Goal: Task Accomplishment & Management: Manage account settings

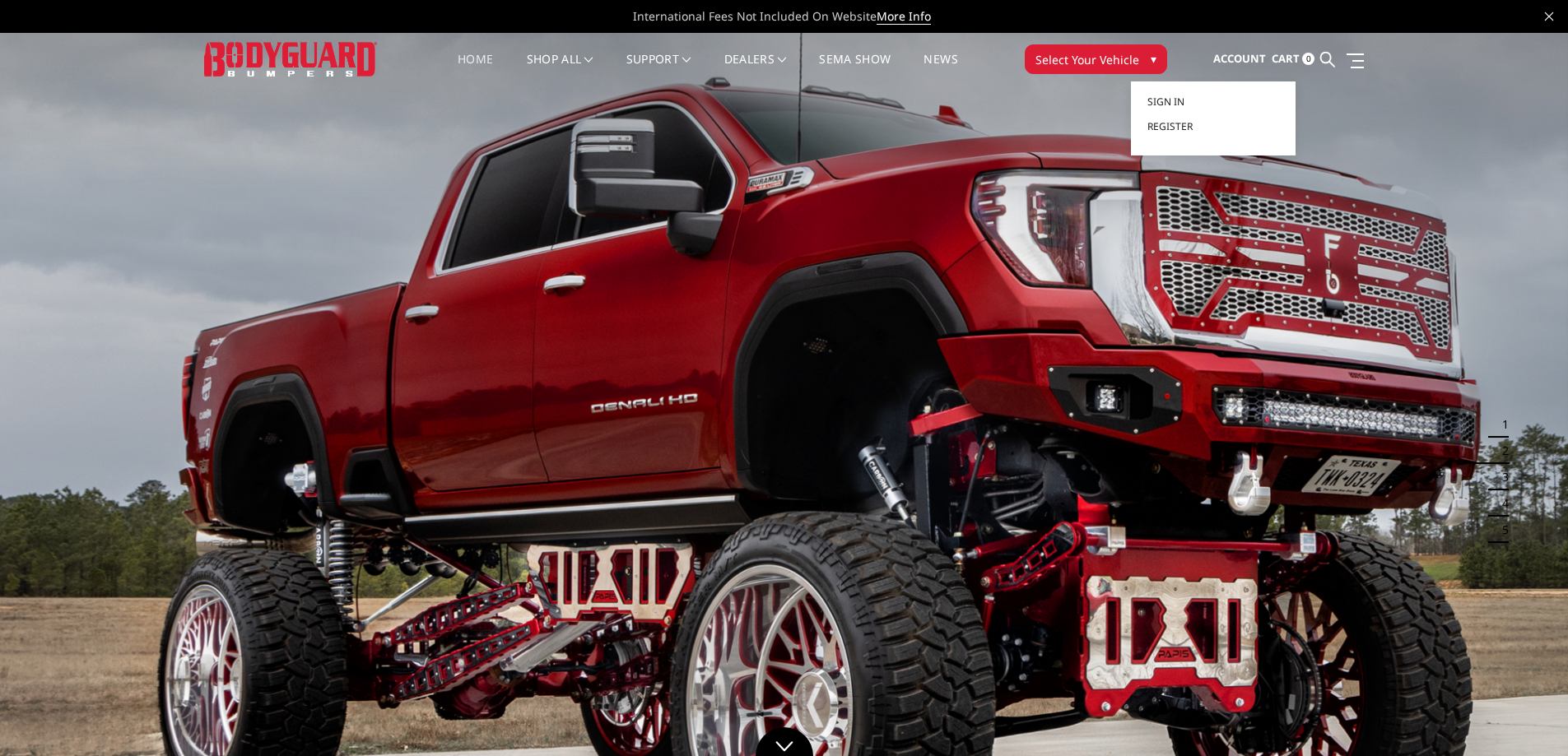
click at [1249, 52] on span "Account" at bounding box center [1239, 58] width 53 height 15
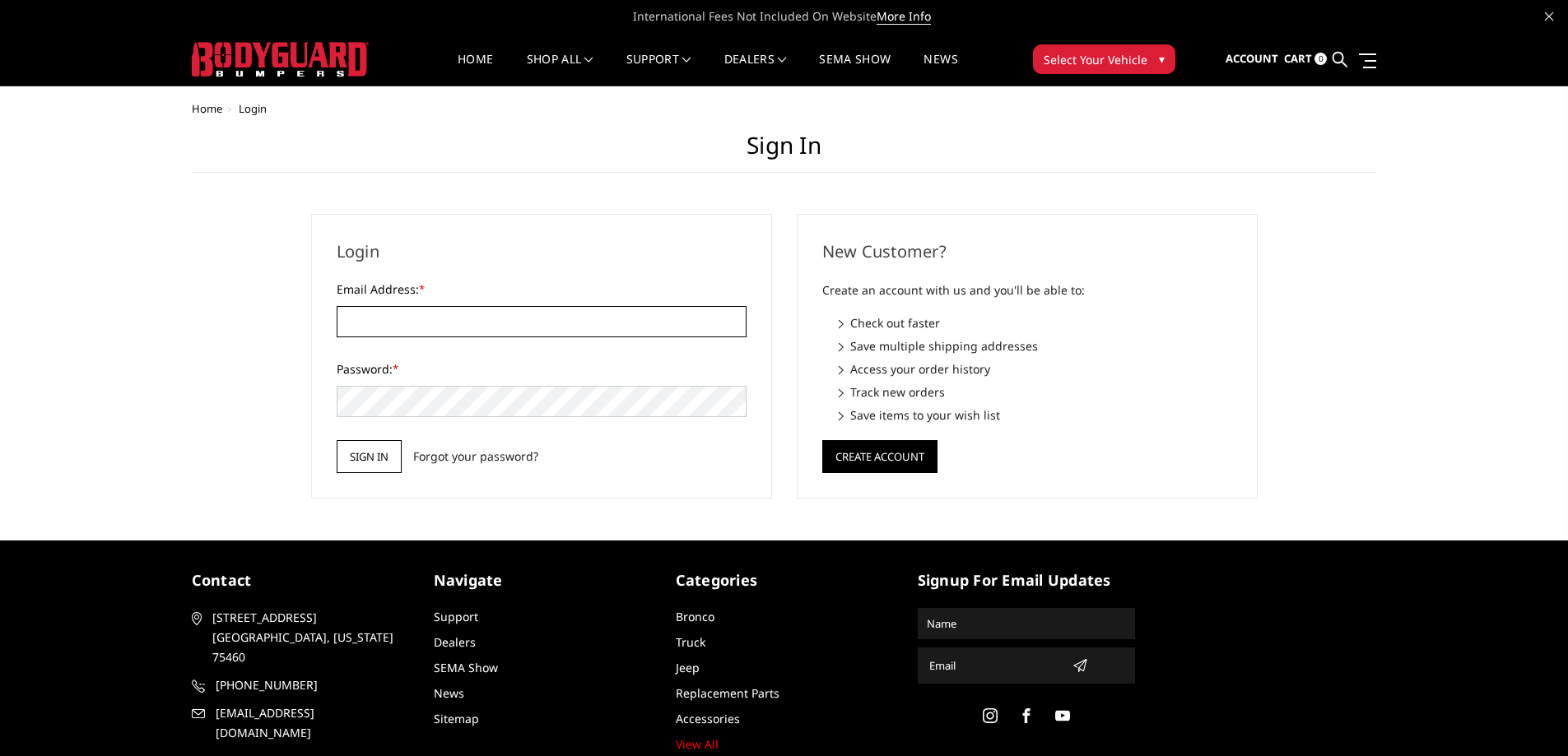
type input "[EMAIL_ADDRESS][DOMAIN_NAME]"
click at [370, 457] on input "Sign in" at bounding box center [369, 456] width 65 height 33
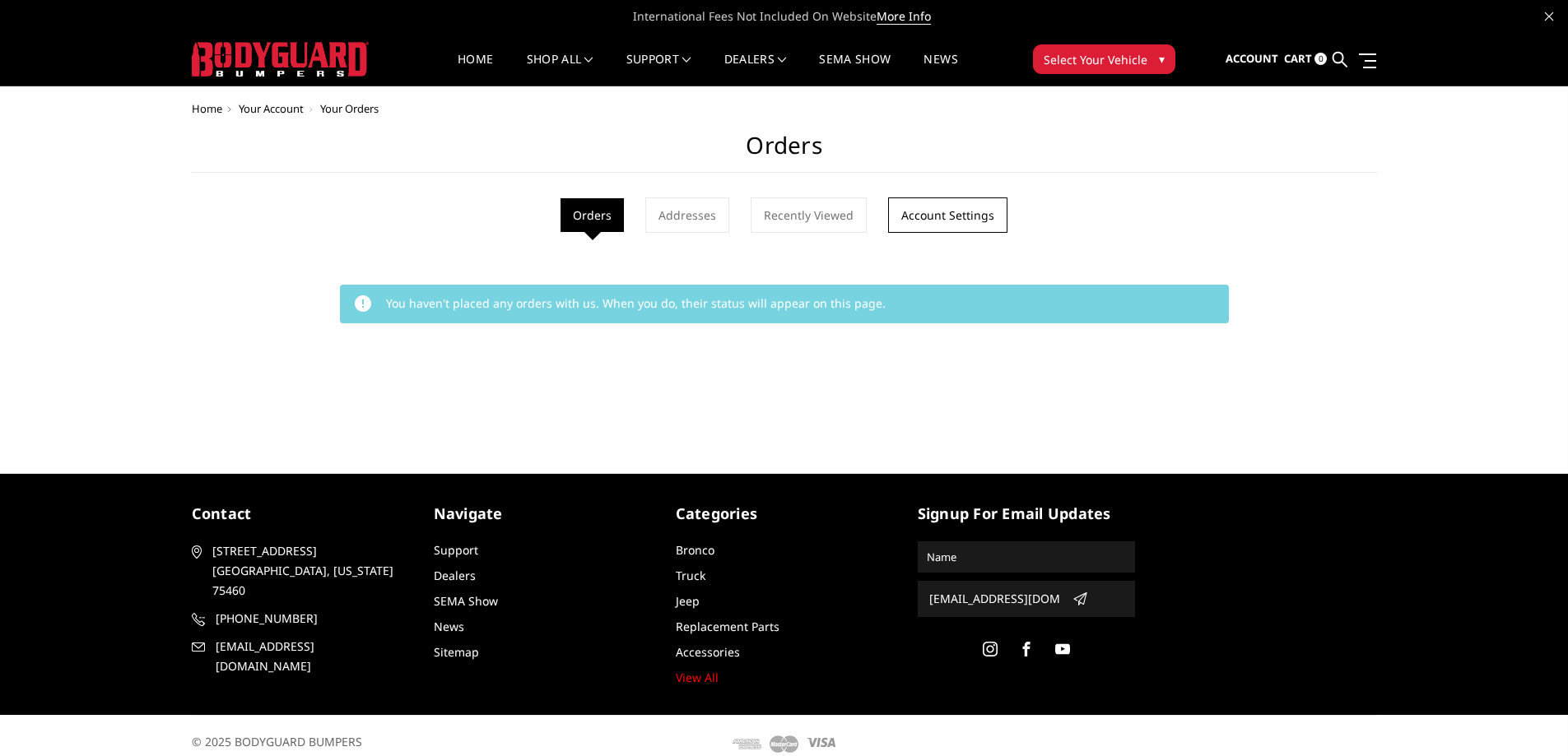
click at [951, 221] on link "Account Settings" at bounding box center [947, 214] width 119 height 35
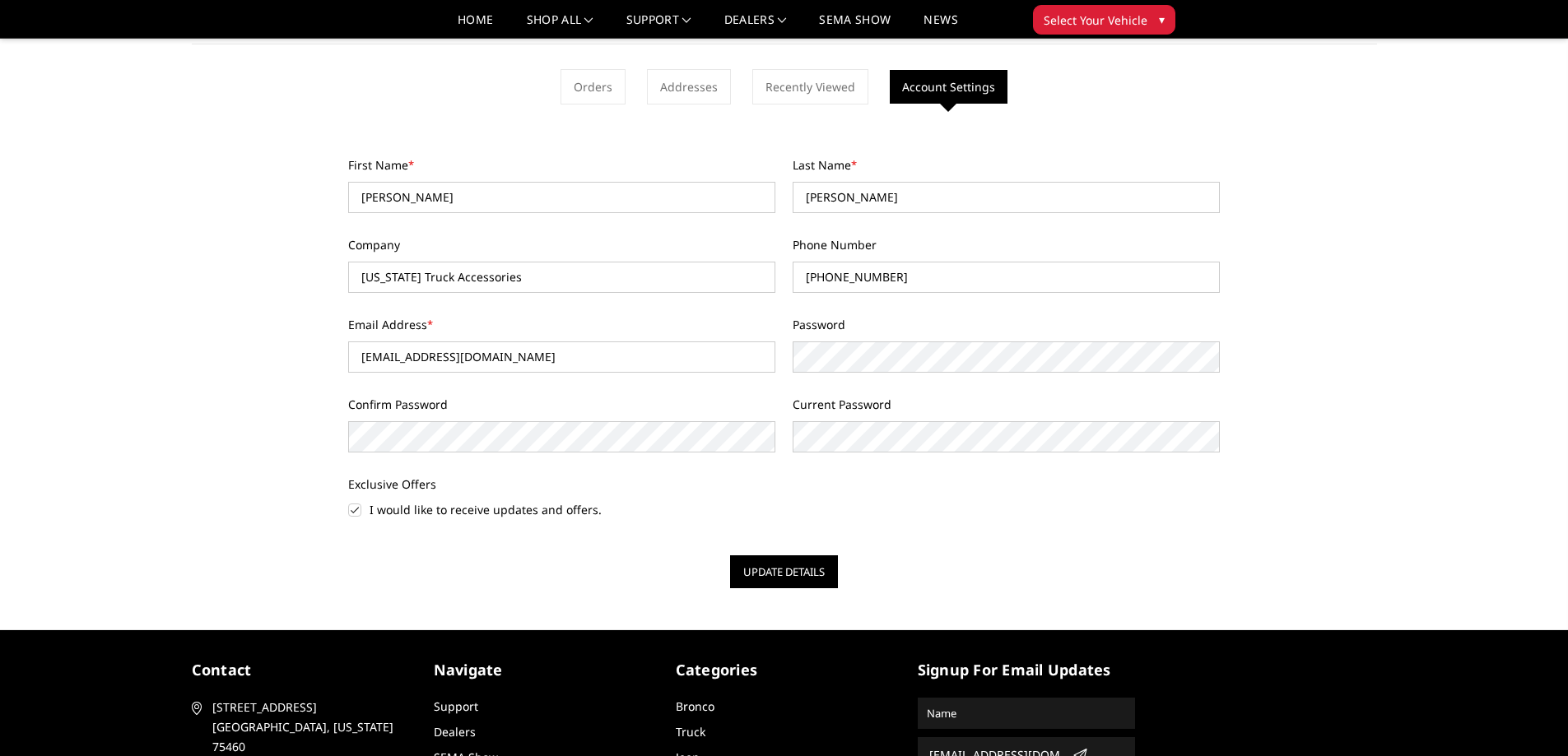
scroll to position [109, 0]
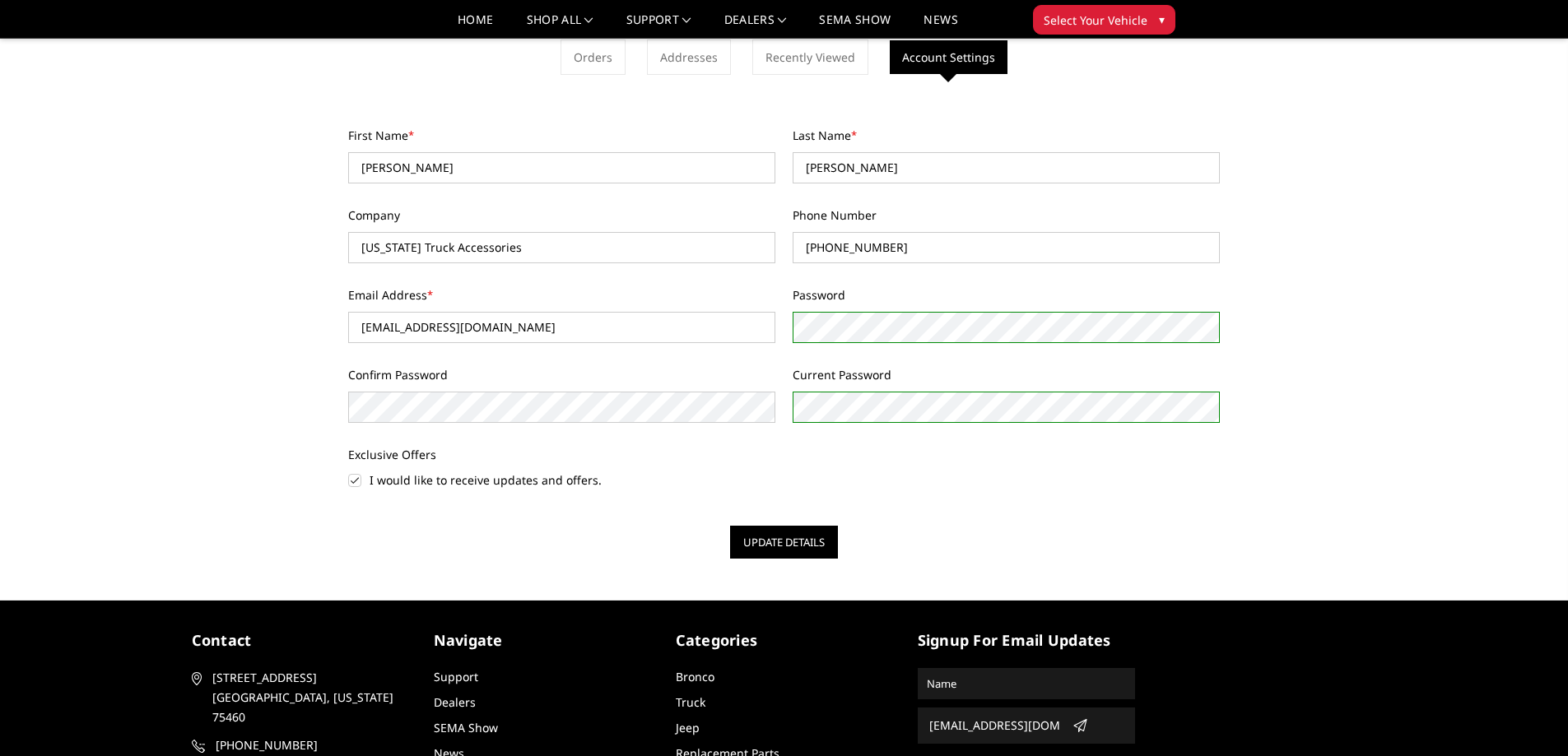
click at [778, 408] on div "First Name * Chris Last Name * Fitts Company Texas Truck Accessories Phone Numb…" at bounding box center [784, 318] width 889 height 382
click at [791, 315] on div "Password" at bounding box center [1006, 314] width 444 height 57
click at [764, 411] on div "First Name * Chris Last Name * Fitts Company Texas Truck Accessories Phone Numb…" at bounding box center [784, 318] width 889 height 382
click at [753, 342] on div "First Name * Chris Last Name * Fitts Company Texas Truck Accessories Phone Numb…" at bounding box center [784, 318] width 889 height 382
click at [771, 539] on button "Update Details" at bounding box center [784, 542] width 108 height 33
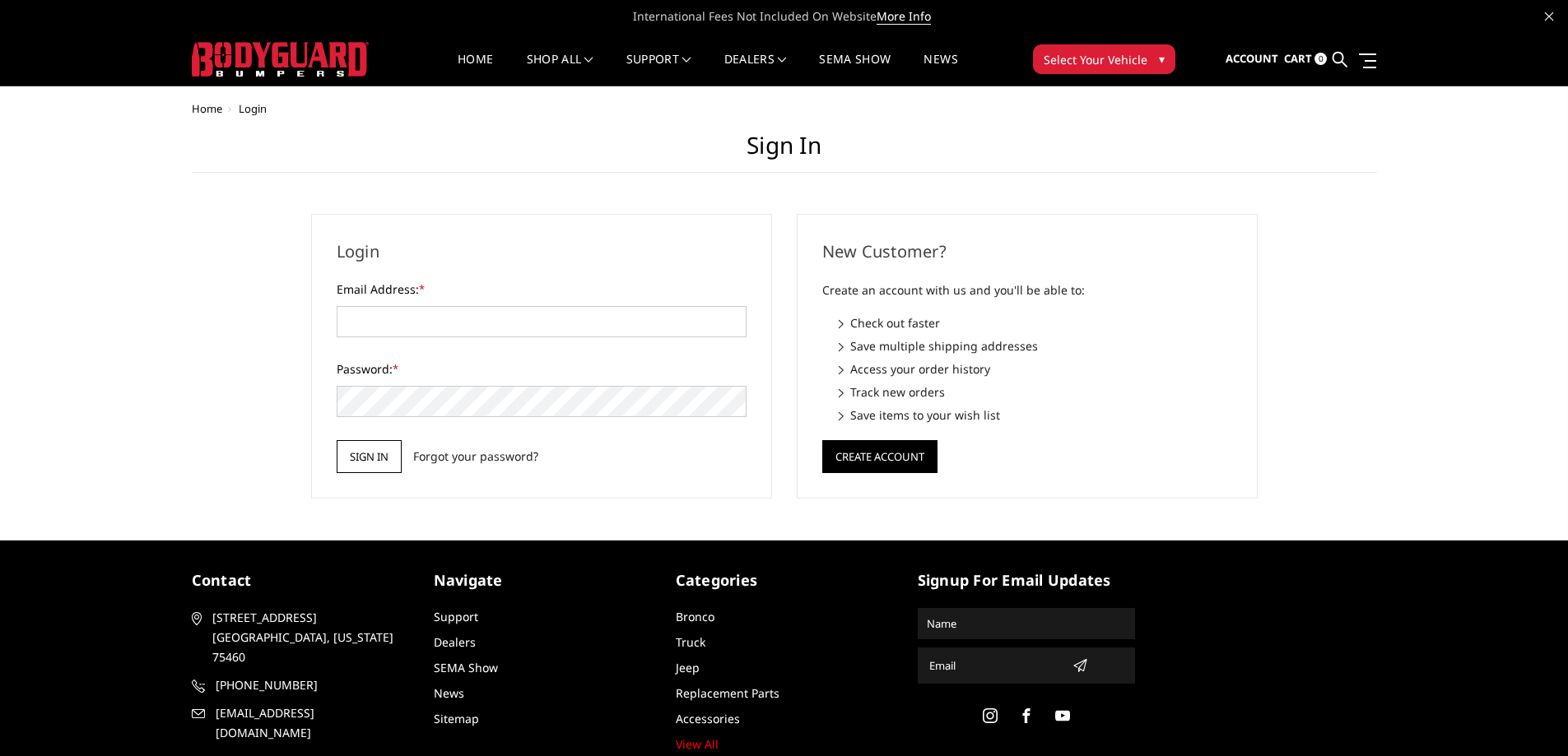
type input "[EMAIL_ADDRESS][DOMAIN_NAME]"
click at [371, 450] on input "Sign in" at bounding box center [369, 456] width 65 height 33
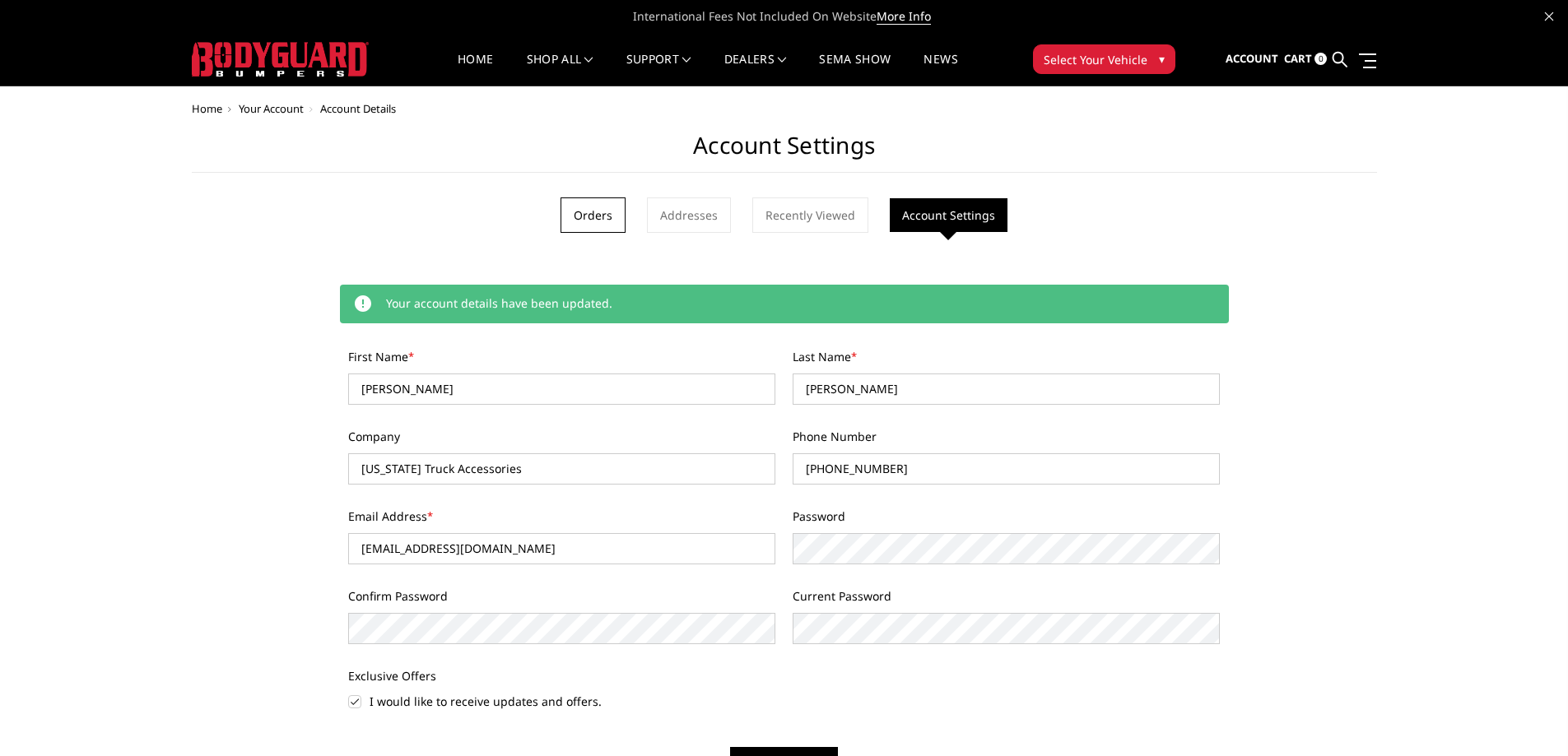
click at [598, 214] on link "Orders" at bounding box center [592, 214] width 65 height 35
